Goal: Consume media (video, audio)

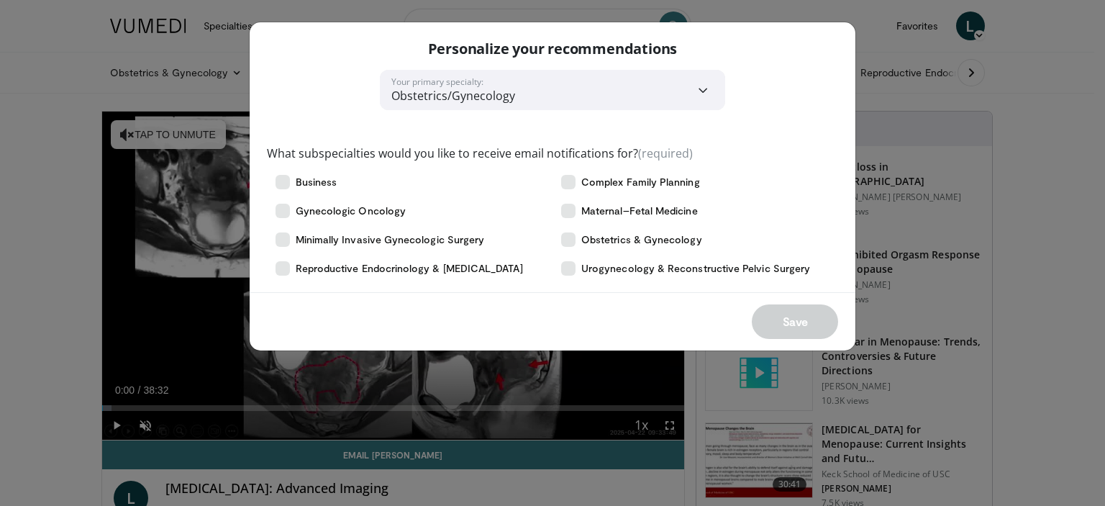
click at [1069, 108] on div "**********" at bounding box center [552, 253] width 1105 height 506
click at [366, 273] on span "Reproductive Endocrinology & [MEDICAL_DATA]" at bounding box center [409, 268] width 227 height 14
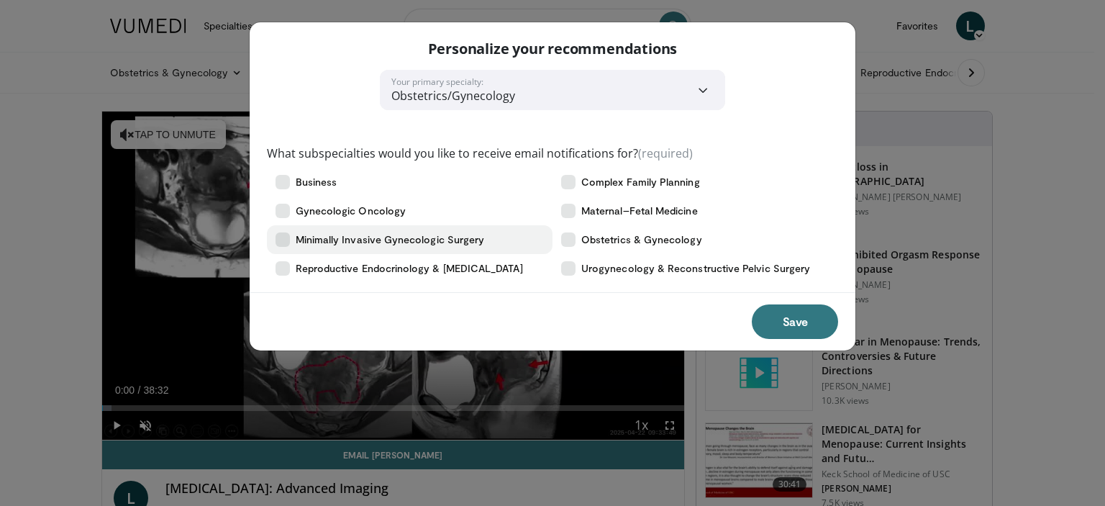
click at [350, 238] on span "Minimally Invasive Gynecologic Surgery" at bounding box center [390, 239] width 189 height 14
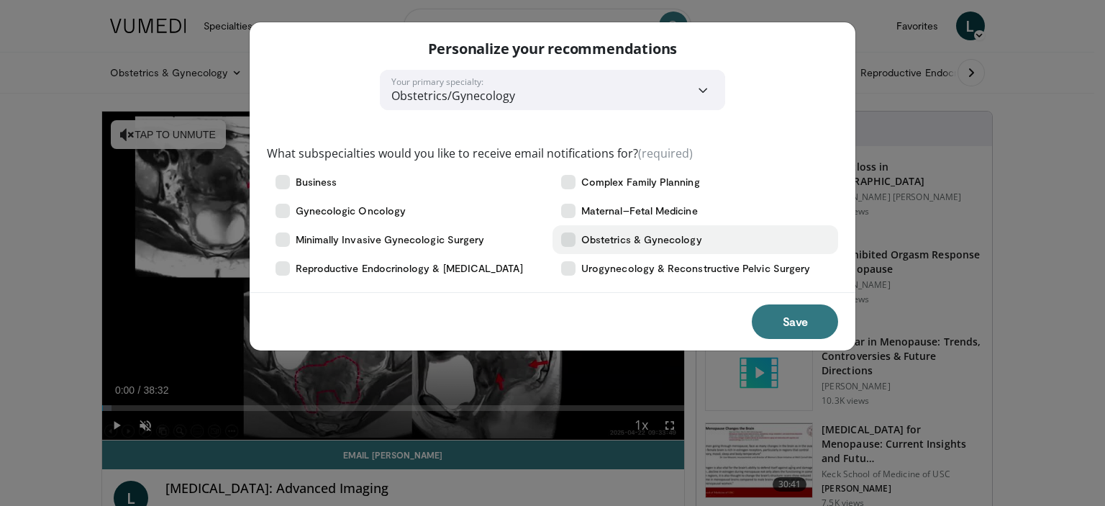
click at [642, 239] on span "Obstetrics & Gynecology" at bounding box center [641, 239] width 121 height 14
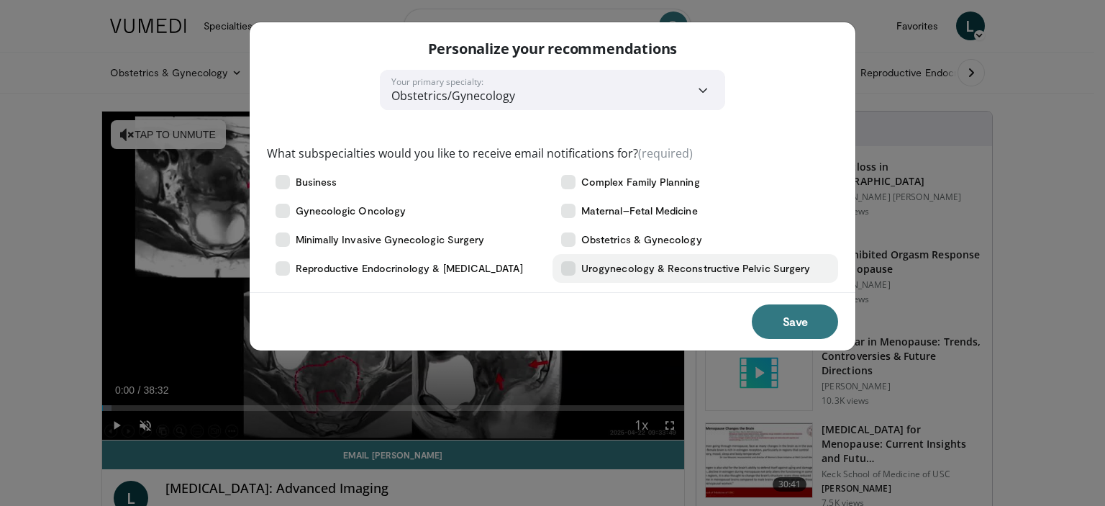
click at [630, 265] on span "Urogynecology & Reconstructive Pelvic Surgery" at bounding box center [695, 268] width 229 height 14
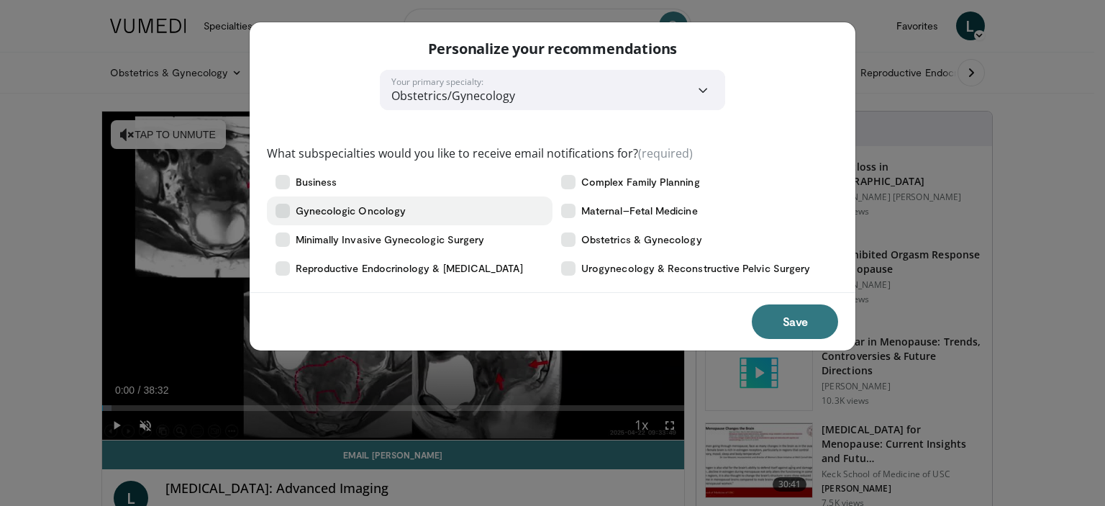
click at [343, 205] on span "Gynecologic Oncology" at bounding box center [351, 211] width 110 height 14
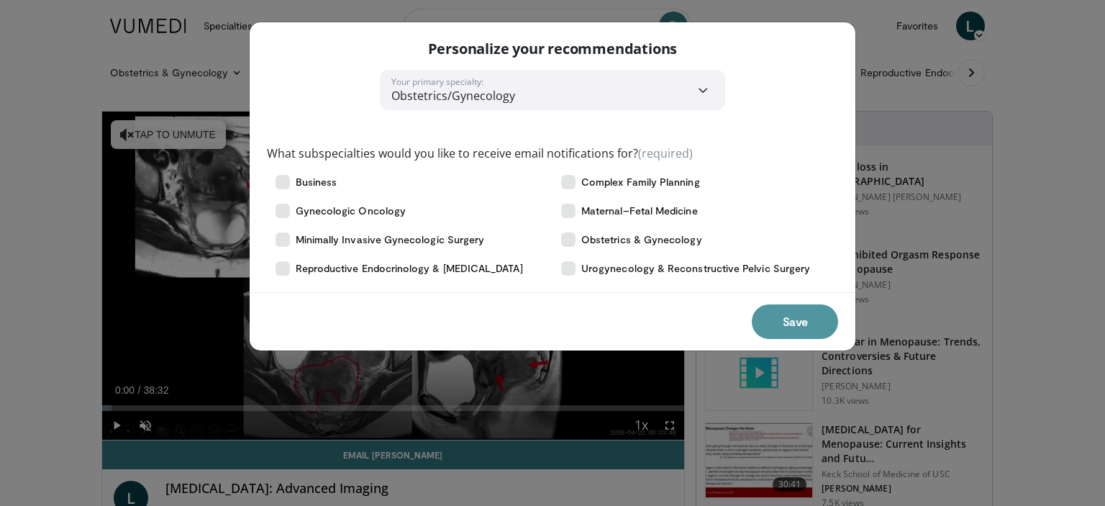
click at [807, 332] on button "Save" at bounding box center [795, 321] width 86 height 35
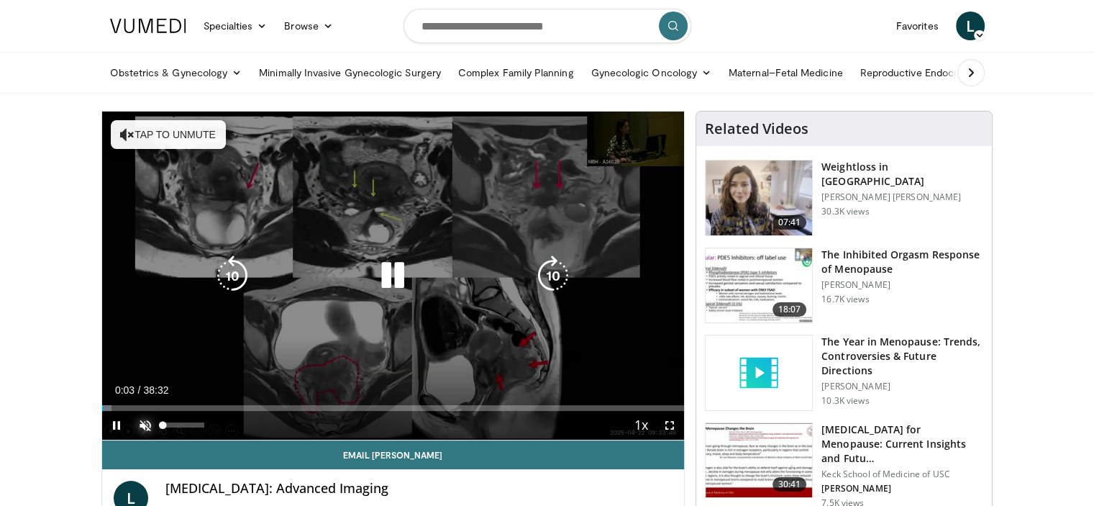
click at [142, 422] on span "Video Player" at bounding box center [145, 425] width 29 height 29
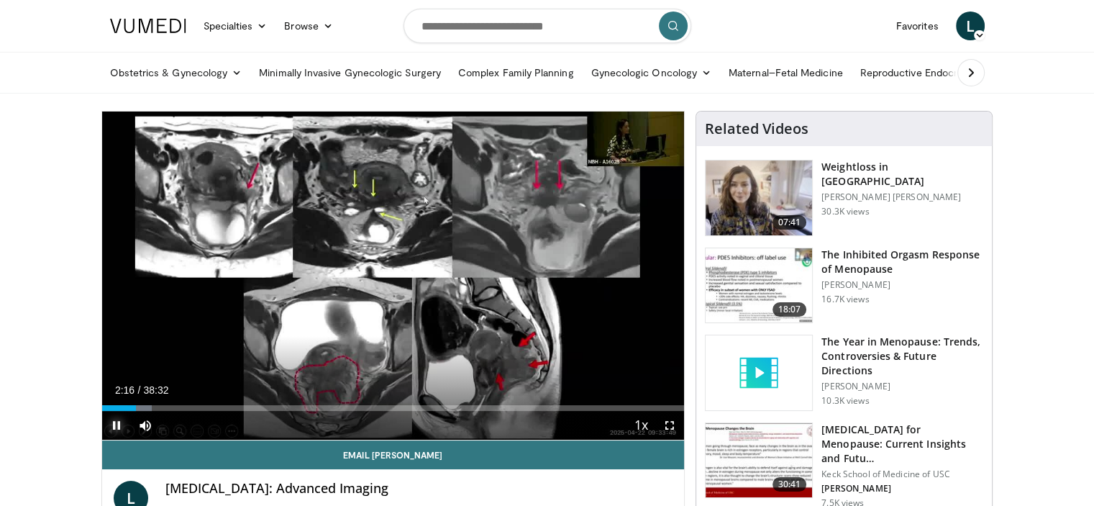
click at [115, 421] on span "Video Player" at bounding box center [116, 425] width 29 height 29
